Goal: Check status: Check status

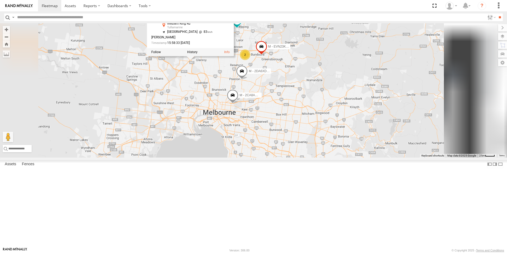
click at [249, 112] on div "B - DG93WL - [PERSON_NAME] M - EVN23K - [PERSON_NAME] M - 2DA6XD - [PERSON_NAME…" at bounding box center [253, 90] width 507 height 134
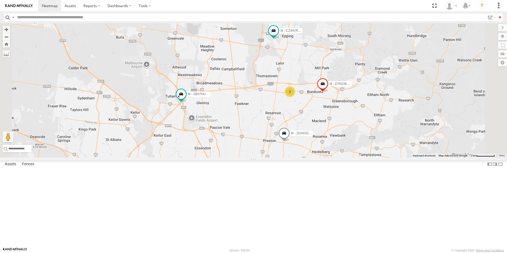
drag, startPoint x: 299, startPoint y: 132, endPoint x: 288, endPoint y: 135, distance: 10.9
click at [290, 140] on div "B - DG93WL - [PERSON_NAME] M - EVN23K - [PERSON_NAME] M - 2DA6XD - [PERSON_NAME…" at bounding box center [253, 90] width 507 height 134
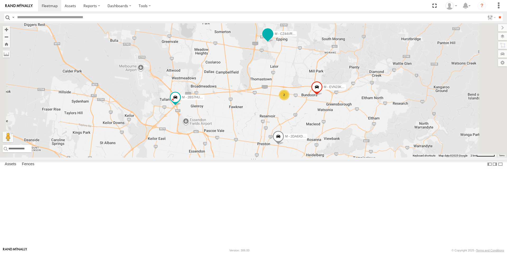
click at [272, 39] on span at bounding box center [268, 34] width 10 height 10
drag, startPoint x: 317, startPoint y: 95, endPoint x: 295, endPoint y: 121, distance: 34.1
click at [295, 121] on div "B - DG93WL - [PERSON_NAME] M - EVN23K - [PERSON_NAME] M - 2DA6XD - [PERSON_NAME…" at bounding box center [253, 90] width 507 height 134
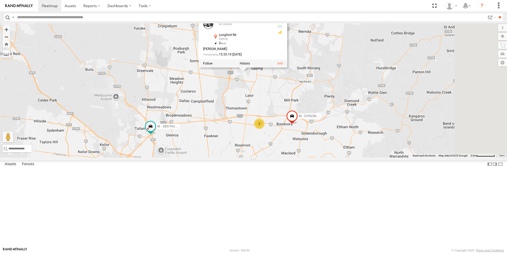
click at [297, 122] on div "B - DG93WL - [PERSON_NAME] M - EVN23K - [PERSON_NAME] M - 2DA6XD - [PERSON_NAME…" at bounding box center [253, 90] width 507 height 134
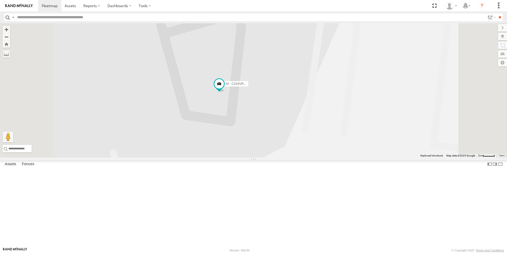
click at [277, 130] on div "B - DG93WL - [PERSON_NAME] M - EVN23K - [PERSON_NAME] M - 2DA6XD - [PERSON_NAME…" at bounding box center [253, 90] width 507 height 134
click at [224, 88] on span at bounding box center [219, 84] width 10 height 10
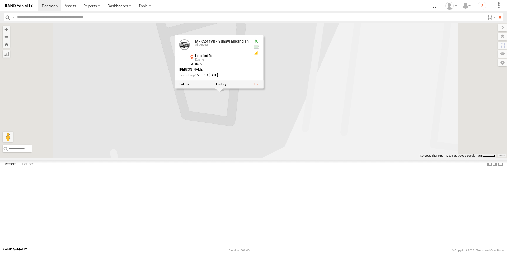
click at [273, 157] on div "B - DG93WL - [PERSON_NAME] M - EVN23K - [PERSON_NAME] M - 2DA6XD - [PERSON_NAME…" at bounding box center [253, 90] width 507 height 134
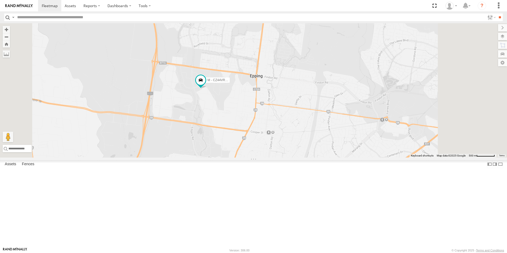
drag, startPoint x: 297, startPoint y: 192, endPoint x: 294, endPoint y: 144, distance: 48.4
click at [294, 145] on div "B - DG93WL - [PERSON_NAME] M - EVN23K - [PERSON_NAME] M - 2DA6XD - [PERSON_NAME…" at bounding box center [253, 90] width 507 height 134
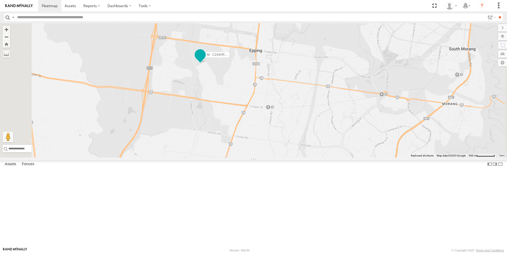
click at [205, 59] on span at bounding box center [200, 55] width 10 height 10
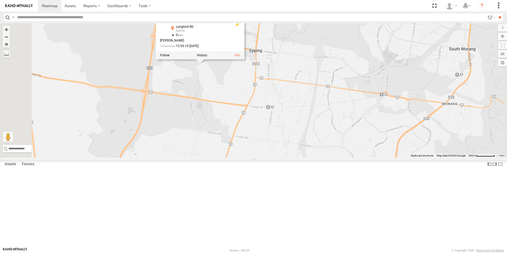
click at [253, 118] on div "B - DG93WL - [PERSON_NAME] M - EVN23K - [PERSON_NAME] M - 2DA6XD - [PERSON_NAME…" at bounding box center [253, 90] width 507 height 134
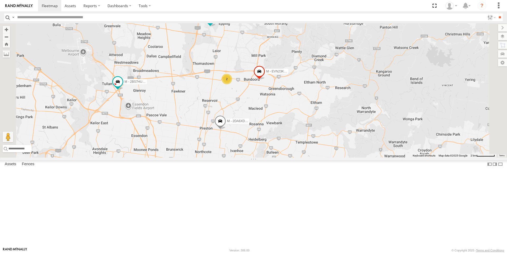
drag, startPoint x: 281, startPoint y: 174, endPoint x: 297, endPoint y: 97, distance: 79.2
click at [291, 89] on div "B - DG93WL - [PERSON_NAME] M - EVN23K - [PERSON_NAME] M - 2DA6XD - [PERSON_NAME…" at bounding box center [253, 90] width 507 height 134
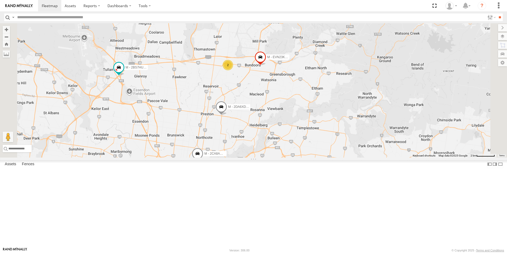
click at [227, 115] on span at bounding box center [221, 108] width 12 height 14
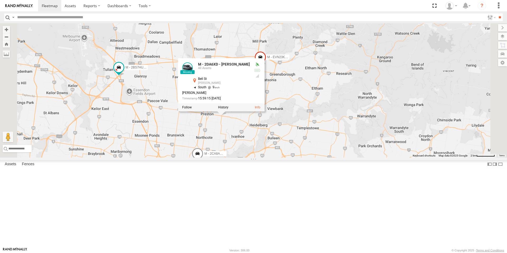
click at [286, 157] on div "B - DG93WL - [PERSON_NAME] M - EVN23K - [PERSON_NAME] M - 2DA6XD - [PERSON_NAME…" at bounding box center [253, 90] width 507 height 134
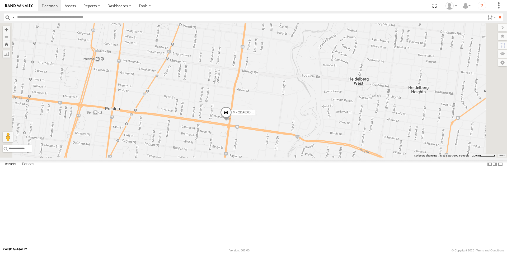
drag, startPoint x: 293, startPoint y: 182, endPoint x: 292, endPoint y: 175, distance: 7.2
click at [291, 157] on div "B - DG93WL - [PERSON_NAME] M - EVN23K - [PERSON_NAME] M - 2DA6XD - [PERSON_NAME…" at bounding box center [253, 90] width 507 height 134
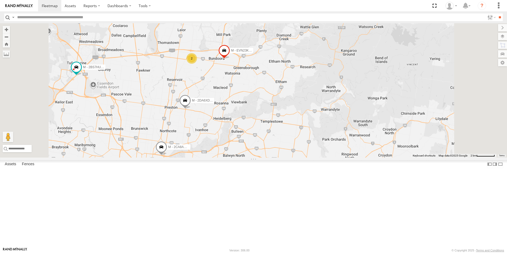
click at [167, 155] on span at bounding box center [161, 148] width 12 height 14
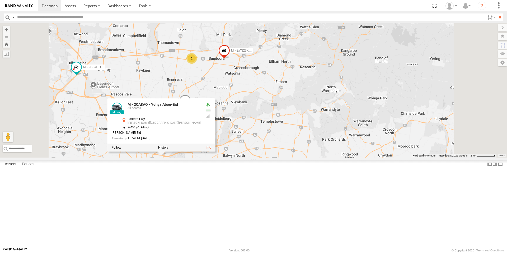
click at [225, 157] on div "B - DG93WL - [PERSON_NAME] M - EVN23K - [PERSON_NAME] M - 2DA6XD - [PERSON_NAME…" at bounding box center [253, 90] width 507 height 134
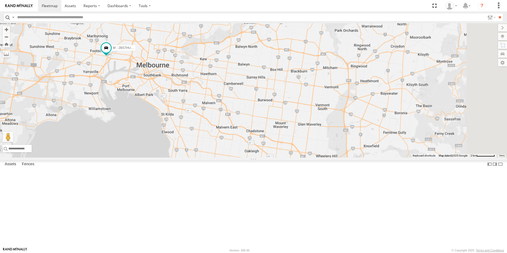
drag, startPoint x: 337, startPoint y: 177, endPoint x: 288, endPoint y: 61, distance: 126.2
click at [292, 74] on div "M - 2DA6XD - [PERSON_NAME] M - YHD61W - [PERSON_NAME] M - 2CA8AO - Yehya Abou-E…" at bounding box center [253, 90] width 507 height 134
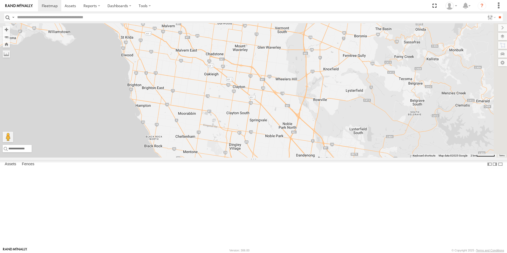
drag, startPoint x: 353, startPoint y: 137, endPoint x: 293, endPoint y: 56, distance: 100.9
click at [298, 62] on div "M - 2DA6XD - [PERSON_NAME] M - YHD61W - [PERSON_NAME] M - 2CA8AO - Yehya Abou-E…" at bounding box center [253, 90] width 507 height 134
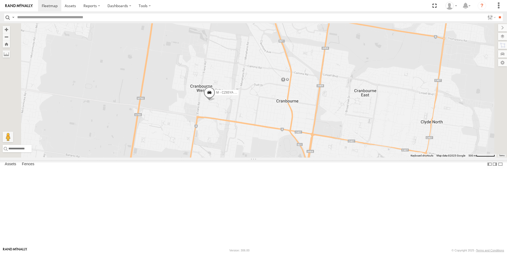
click at [215, 101] on span at bounding box center [209, 94] width 12 height 14
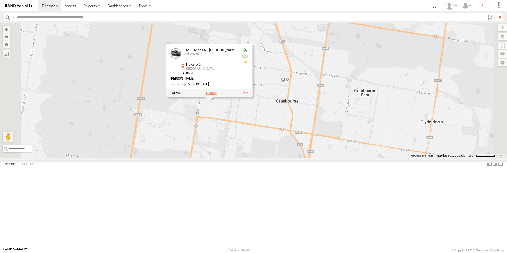
click at [216, 95] on label at bounding box center [211, 93] width 10 height 4
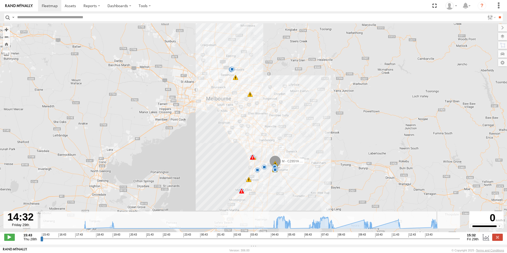
drag, startPoint x: 42, startPoint y: 242, endPoint x: 440, endPoint y: 241, distance: 398.5
type input "**********"
click at [440, 241] on input "range" at bounding box center [250, 238] width 420 height 5
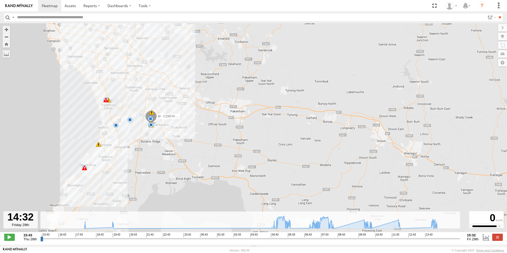
drag, startPoint x: 122, startPoint y: 142, endPoint x: 149, endPoint y: 122, distance: 34.1
click at [149, 122] on div "M - CZ65YA - [PERSON_NAME] 18:07 Thu 19:42 Thu 19:43 Thu 19:43 Thu 05:02 Fri 05…" at bounding box center [253, 130] width 507 height 214
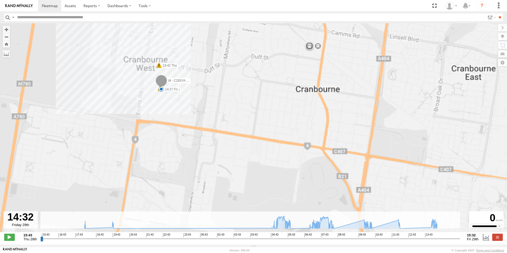
drag, startPoint x: 152, startPoint y: 109, endPoint x: 151, endPoint y: 152, distance: 43.3
click at [144, 166] on div "M - CZ65YA - [PERSON_NAME] 18:07 Thu 19:42 Thu 19:43 Thu 19:43 Thu 05:02 Fri 05…" at bounding box center [253, 130] width 507 height 214
